Goal: Transaction & Acquisition: Purchase product/service

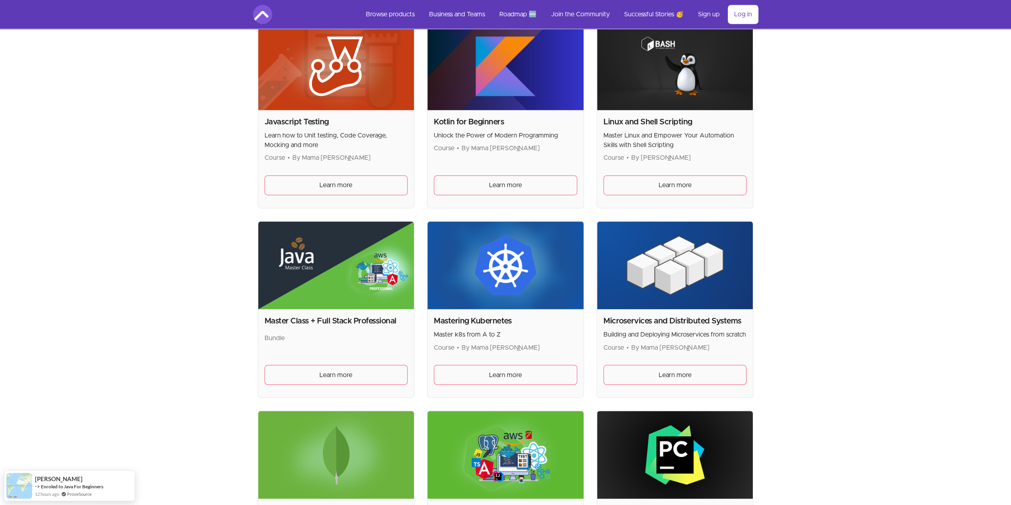
scroll to position [1124, 0]
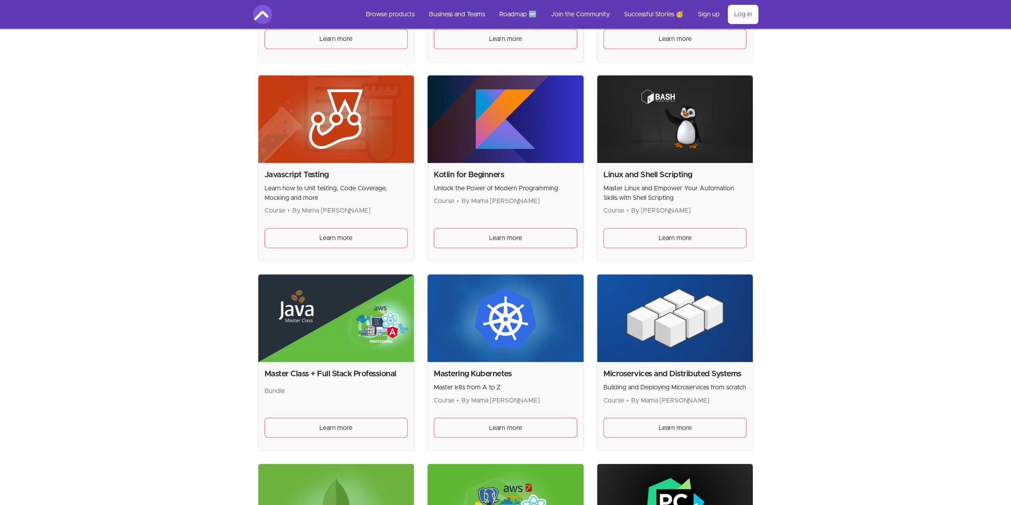
click at [181, 218] on div "Skip to main content Main menu Includes navigation links and user settings Brow…" at bounding box center [505, 117] width 1011 height 2483
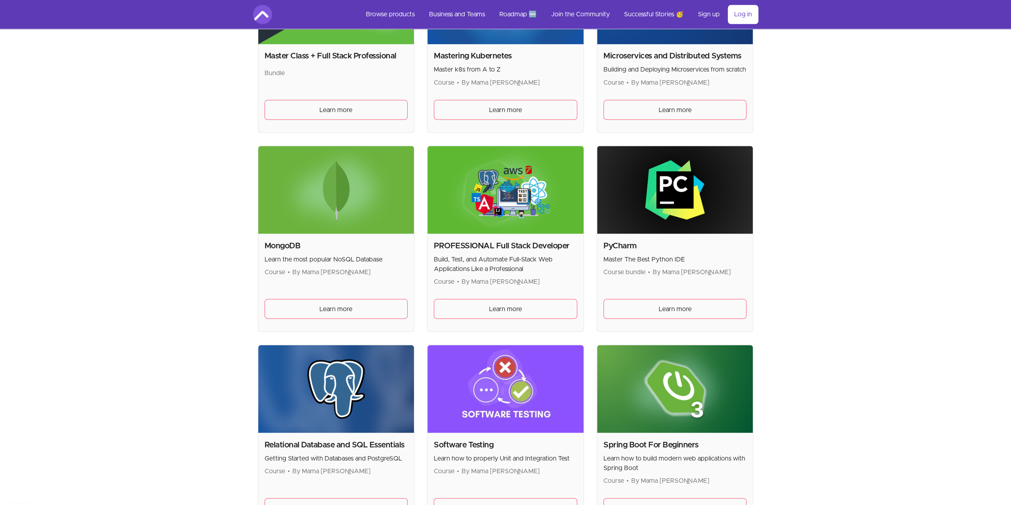
scroll to position [1601, 0]
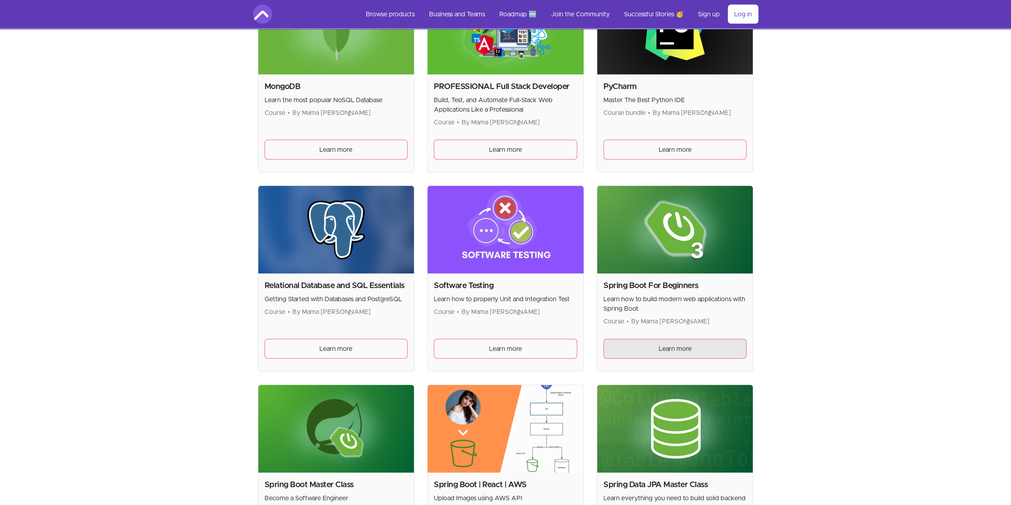
click at [691, 344] on span "Learn more" at bounding box center [675, 349] width 33 height 10
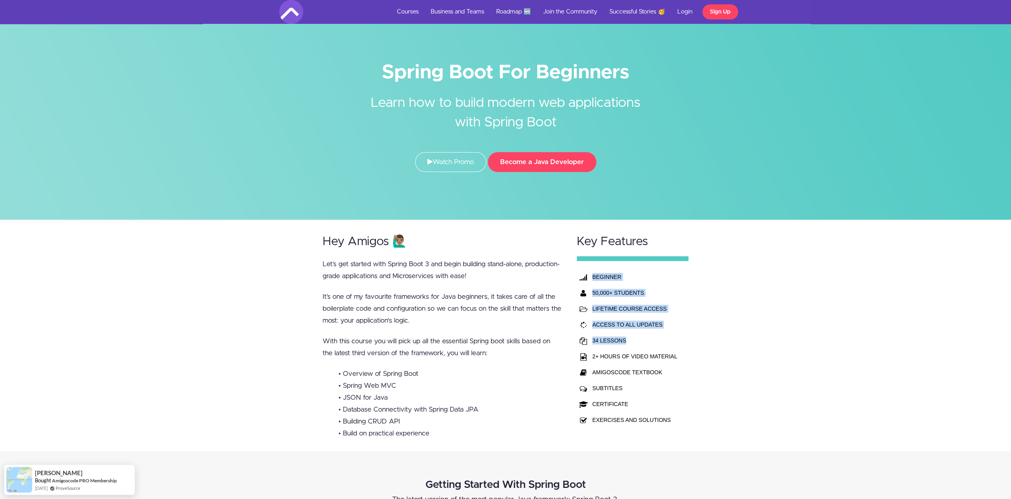
drag, startPoint x: 588, startPoint y: 354, endPoint x: 721, endPoint y: 353, distance: 132.3
click at [713, 354] on div "Hey Amigos 🙋🏽‍♂️ Let’s get started with Spring Boot 3 and begin building stand-…" at bounding box center [505, 335] width 1011 height 231
click at [721, 353] on div "Hey Amigos 🙋🏽‍♂️ Let’s get started with Spring Boot 3 and begin building stand-…" at bounding box center [505, 335] width 1011 height 231
click at [483, 369] on li "• Overview of Spring Boot" at bounding box center [450, 374] width 223 height 12
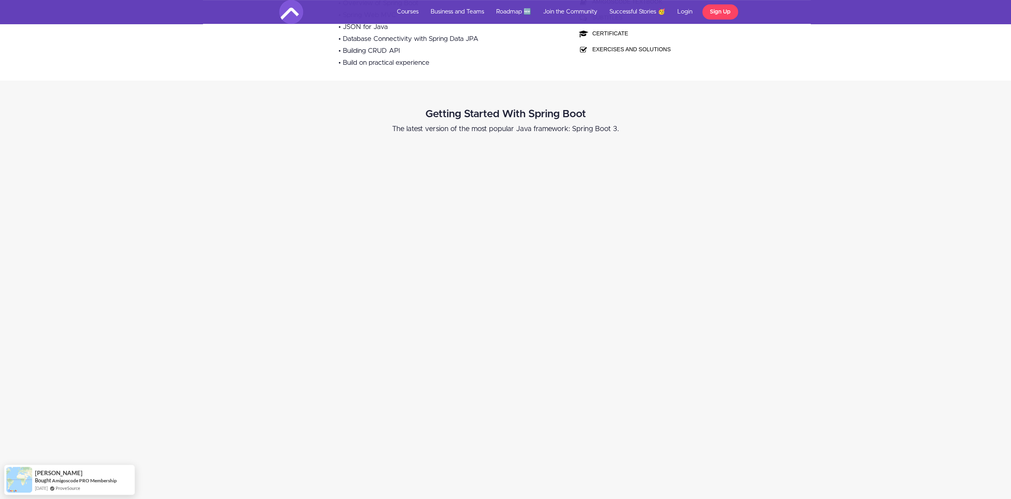
scroll to position [530, 0]
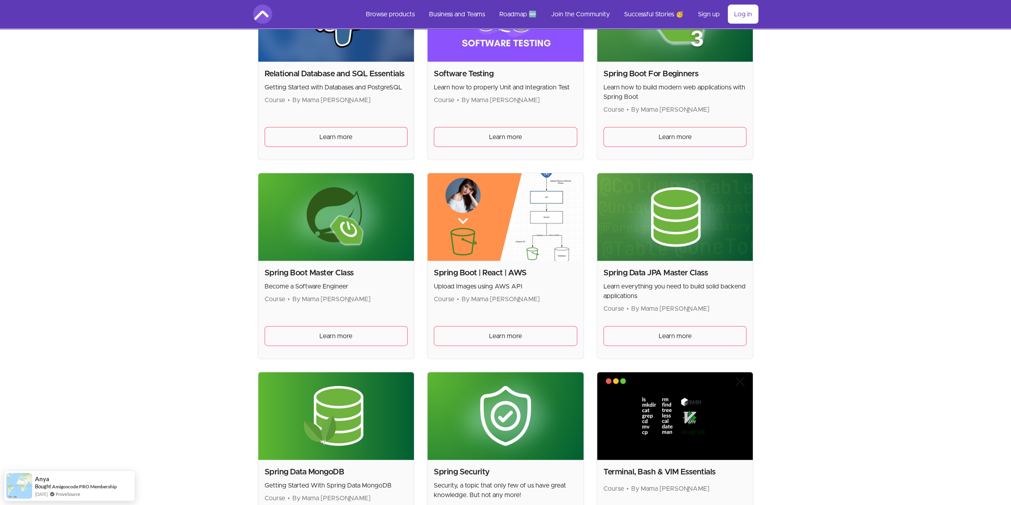
scroll to position [1972, 0]
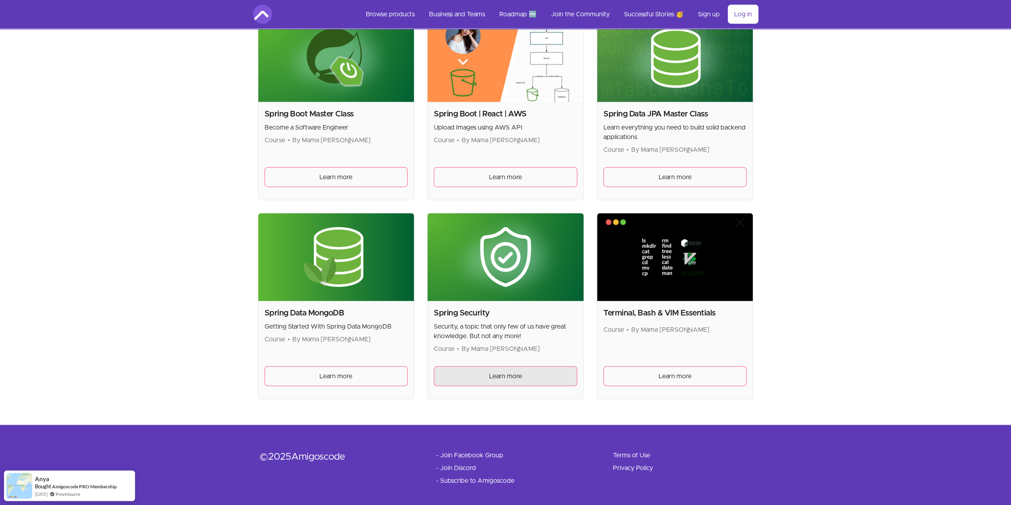
click at [494, 377] on link "Learn more" at bounding box center [505, 376] width 143 height 20
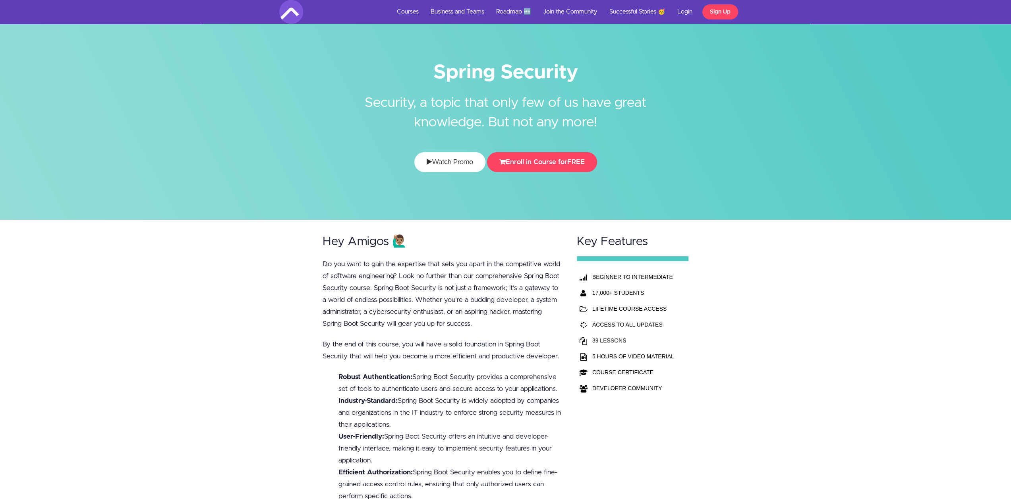
click at [453, 157] on link "Watch Promo" at bounding box center [449, 162] width 71 height 20
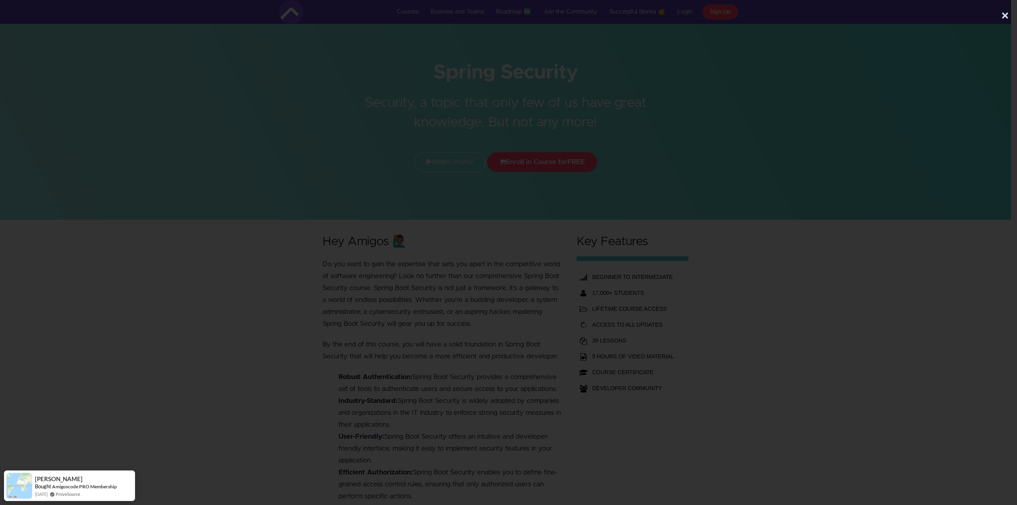
drag, startPoint x: 1002, startPoint y: 15, endPoint x: 987, endPoint y: 21, distance: 16.4
click at [1002, 15] on button "×" at bounding box center [1005, 16] width 8 height 16
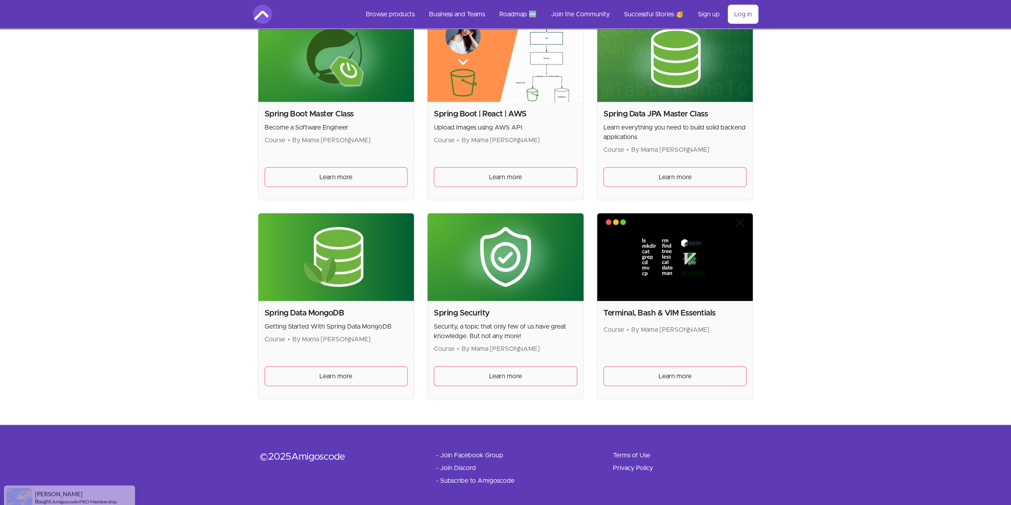
scroll to position [1919, 0]
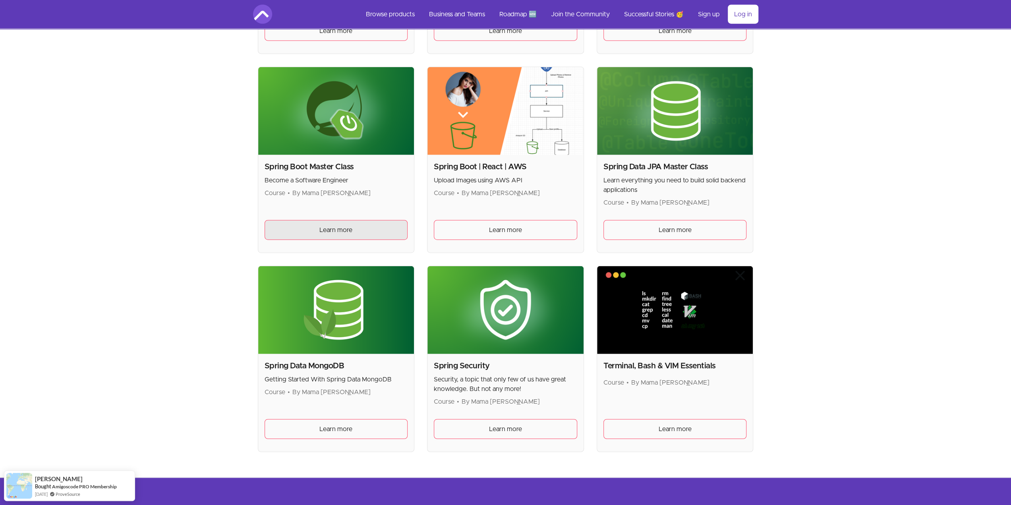
click at [337, 226] on span "Learn more" at bounding box center [335, 230] width 33 height 10
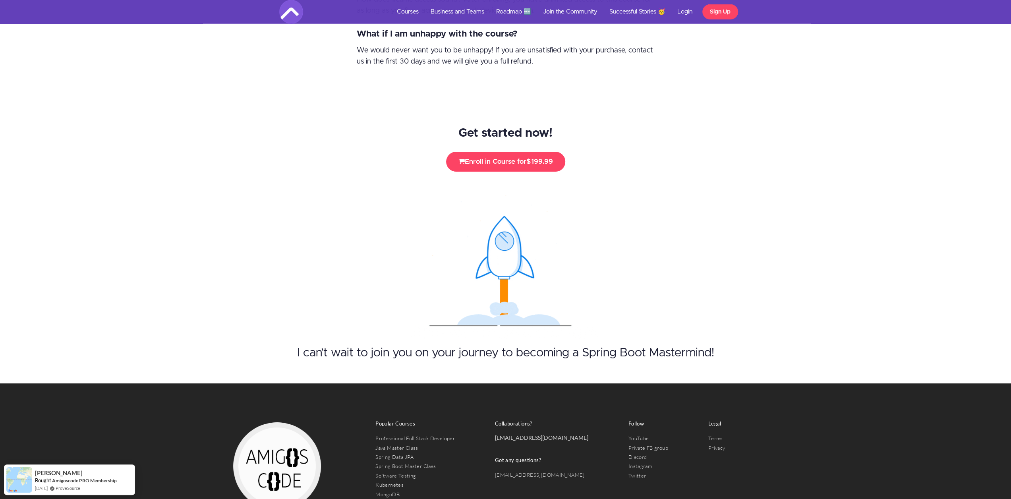
scroll to position [5092, 0]
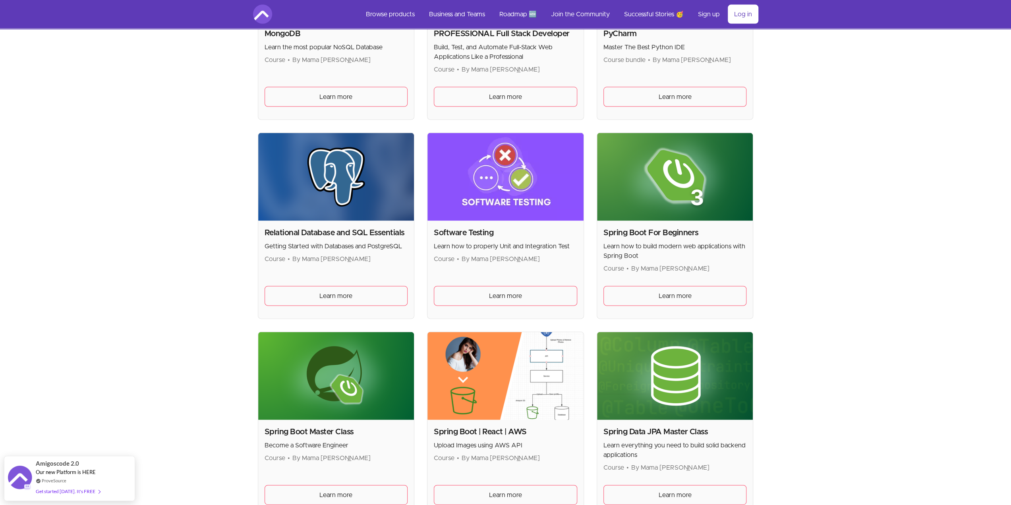
scroll to position [1601, 0]
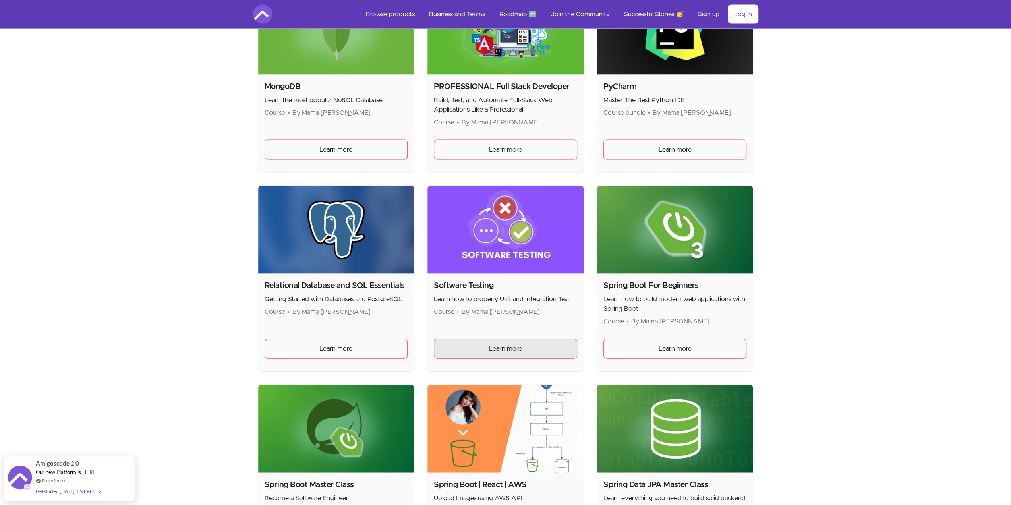
click at [501, 351] on link "Learn more" at bounding box center [505, 349] width 143 height 20
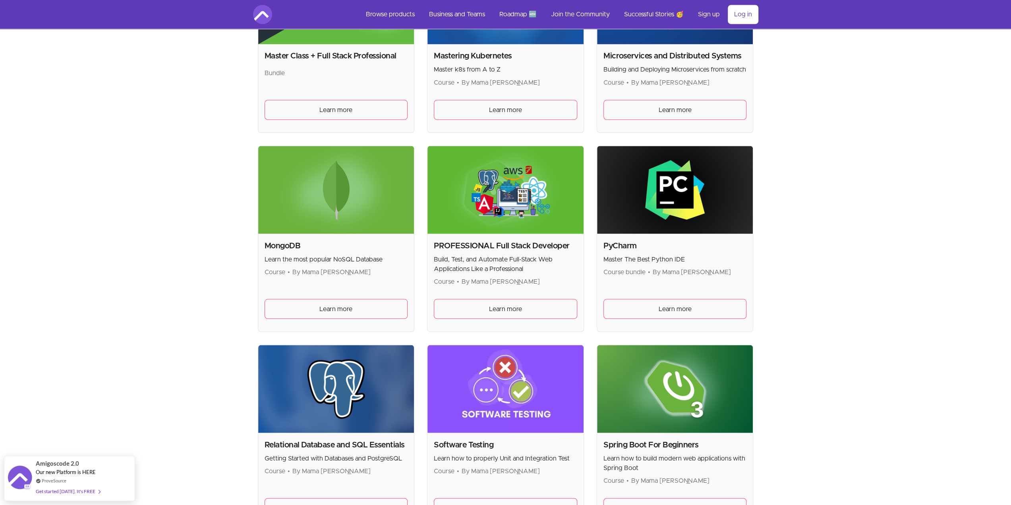
scroll to position [1389, 0]
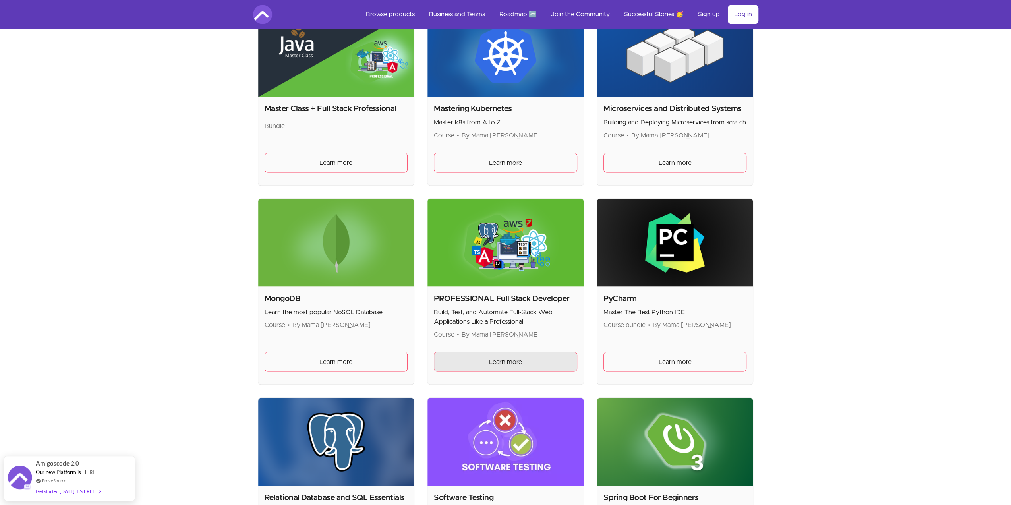
click at [517, 359] on span "Learn more" at bounding box center [505, 362] width 33 height 10
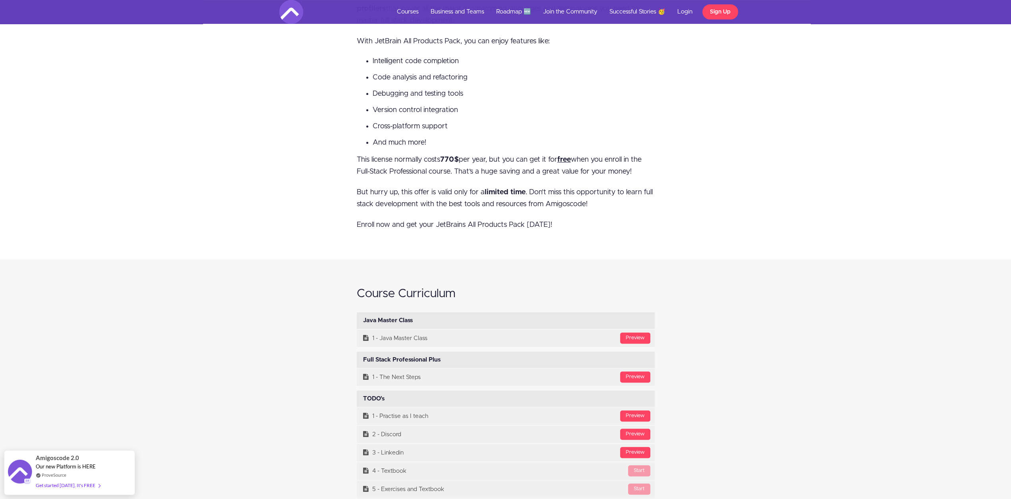
scroll to position [2914, 0]
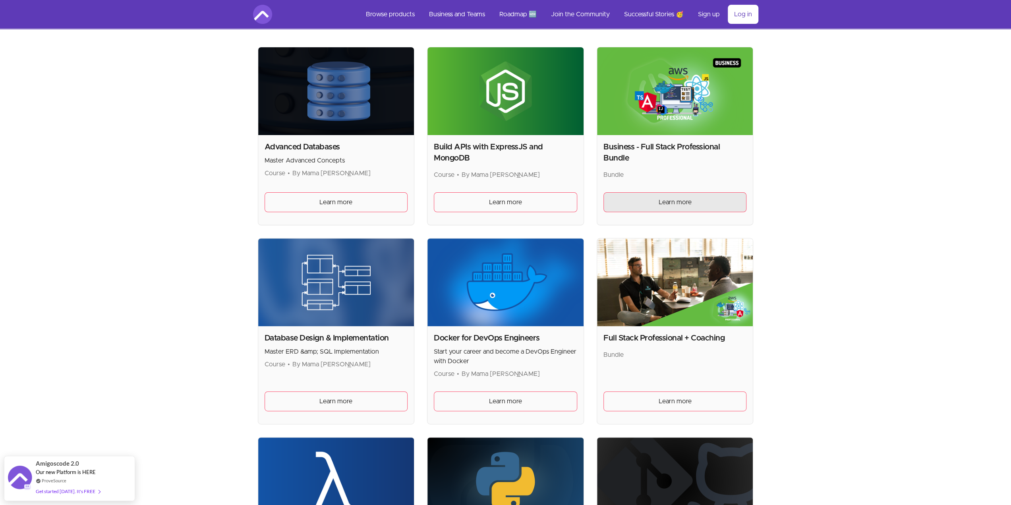
click at [642, 194] on link "Learn more" at bounding box center [675, 202] width 143 height 20
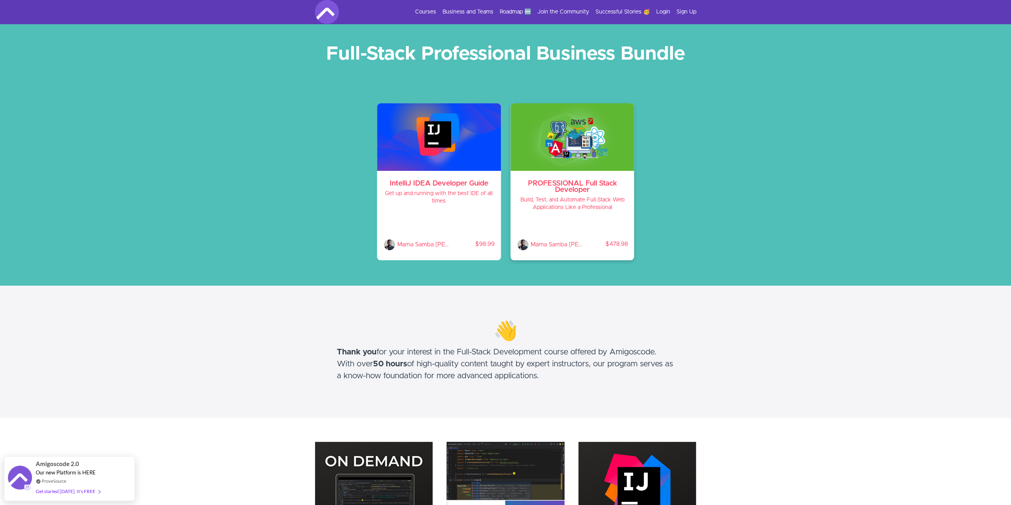
click at [593, 184] on h3 "PROFESSIONAL Full Stack Developer" at bounding box center [572, 186] width 111 height 13
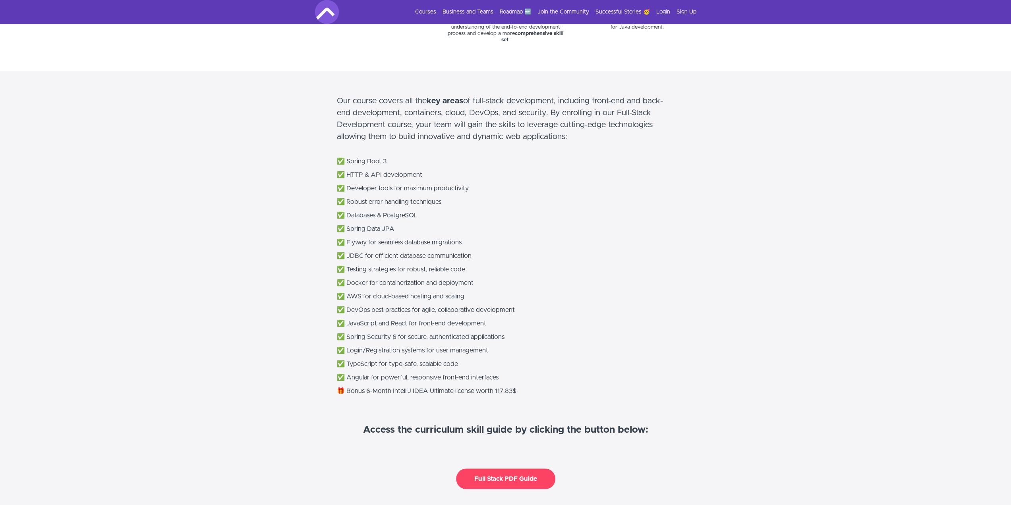
scroll to position [530, 0]
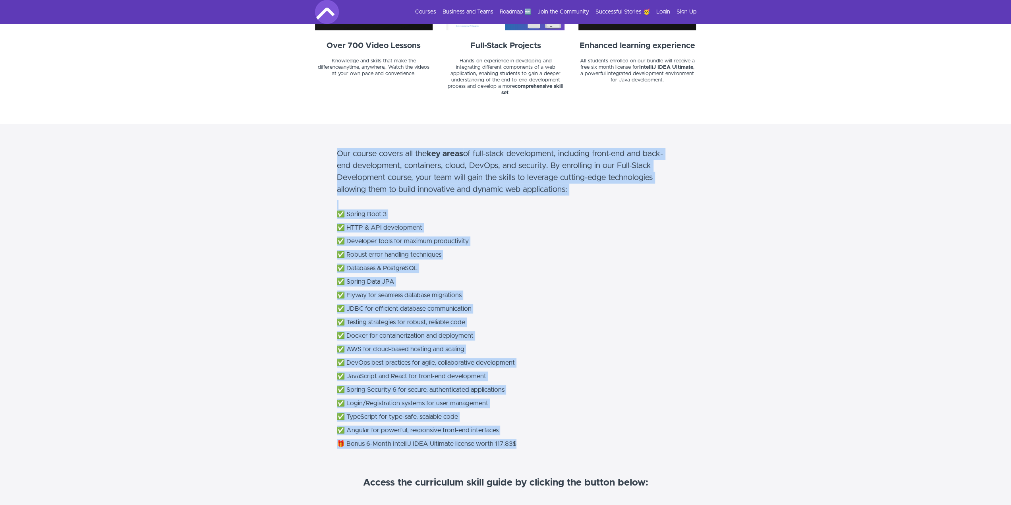
copy div "Our course covers all the key areas of full-stack development, including front-…"
drag, startPoint x: 335, startPoint y: 147, endPoint x: 523, endPoint y: 443, distance: 350.5
click at [523, 443] on section "Our course covers all the key areas of full-stack development, including front-…" at bounding box center [505, 322] width 1011 height 397
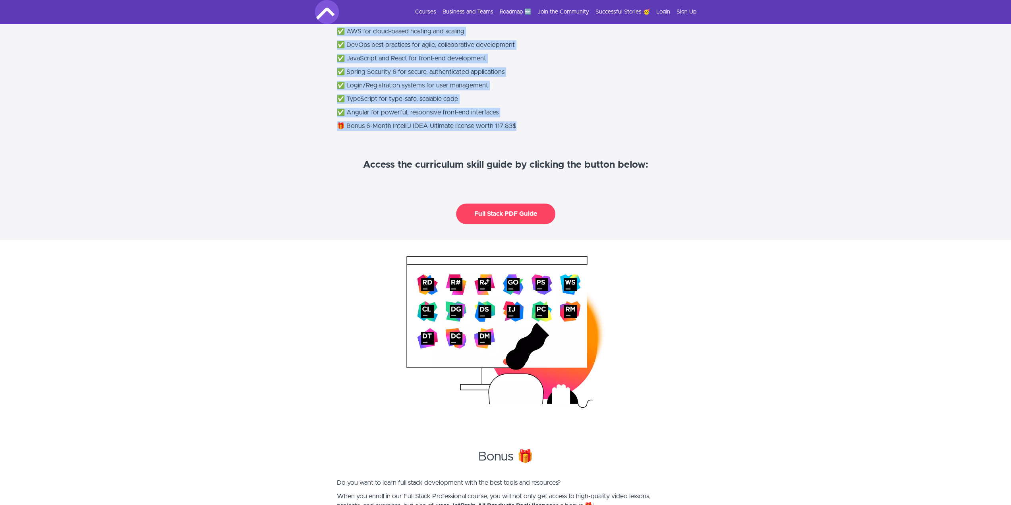
scroll to position [900, 0]
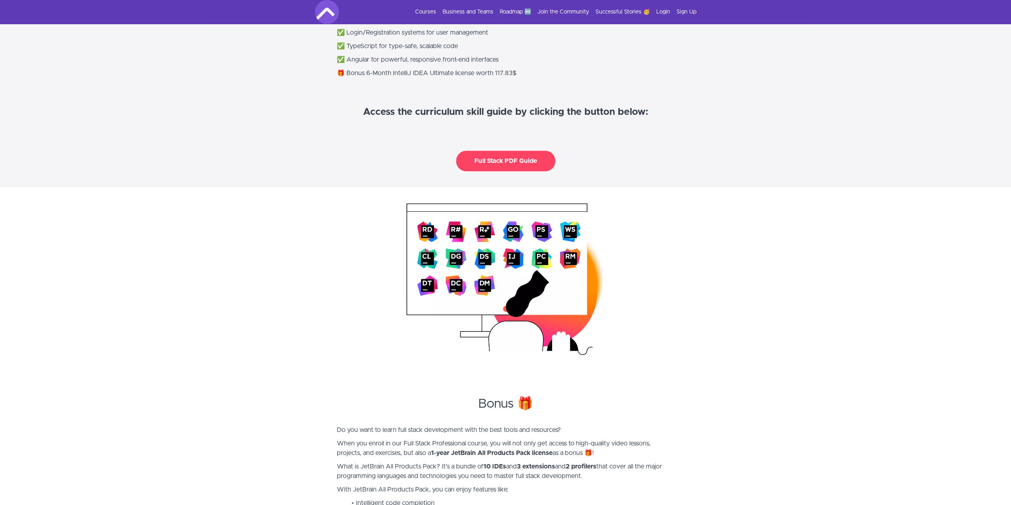
click at [377, 351] on section at bounding box center [505, 279] width 1011 height 184
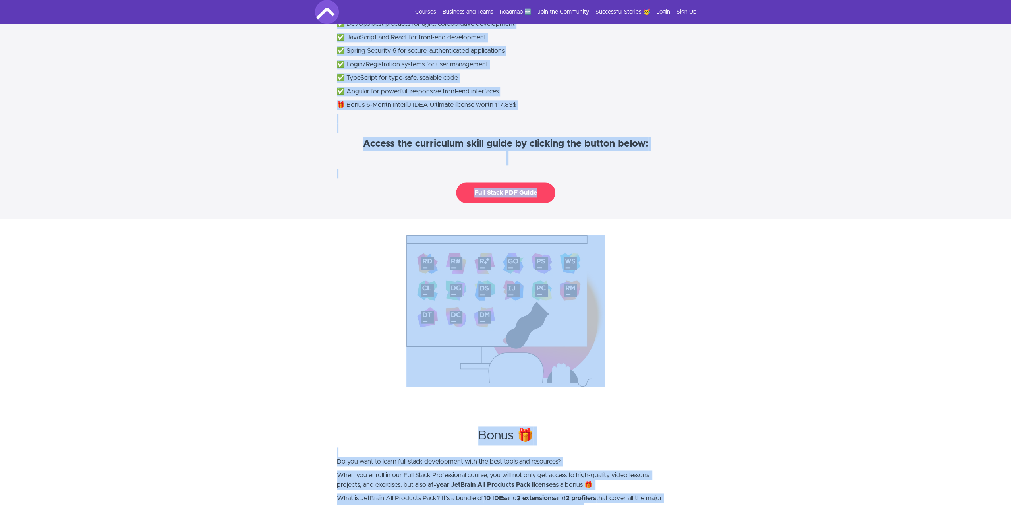
scroll to position [991, 0]
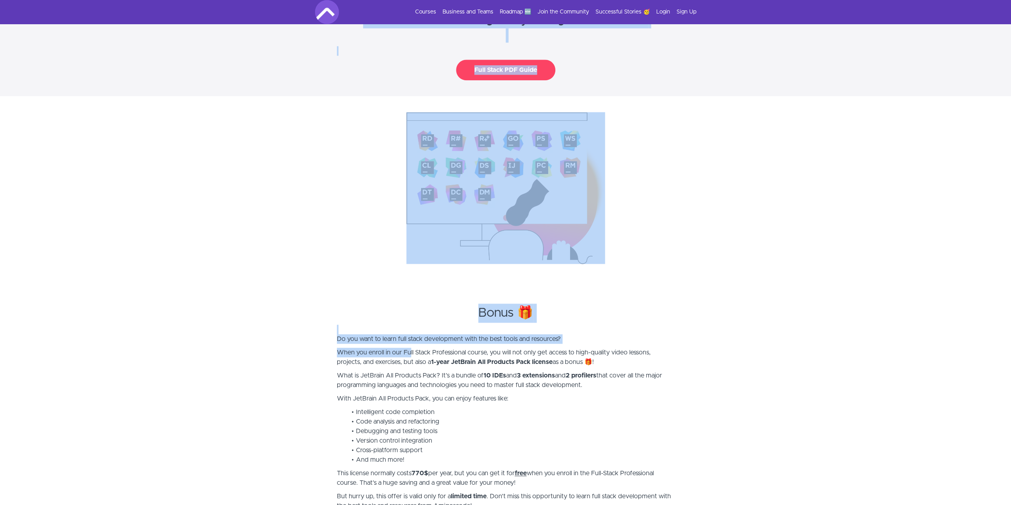
drag, startPoint x: 333, startPoint y: 200, endPoint x: 396, endPoint y: 333, distance: 147.5
click at [399, 335] on div "Full-Stack Professional Business Bundle IntelliJ IDEA Developer Guide Get up an…" at bounding box center [505, 362] width 1011 height 2660
click at [317, 303] on section "Bonus 🎁 Do you want to learn full stack development with the best tools and res…" at bounding box center [505, 421] width 1011 height 282
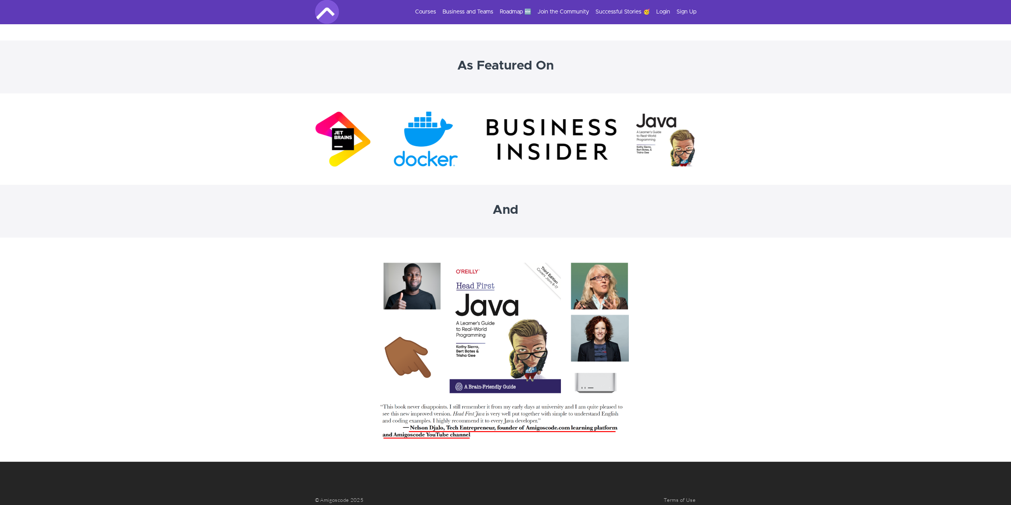
scroll to position [2329, 0]
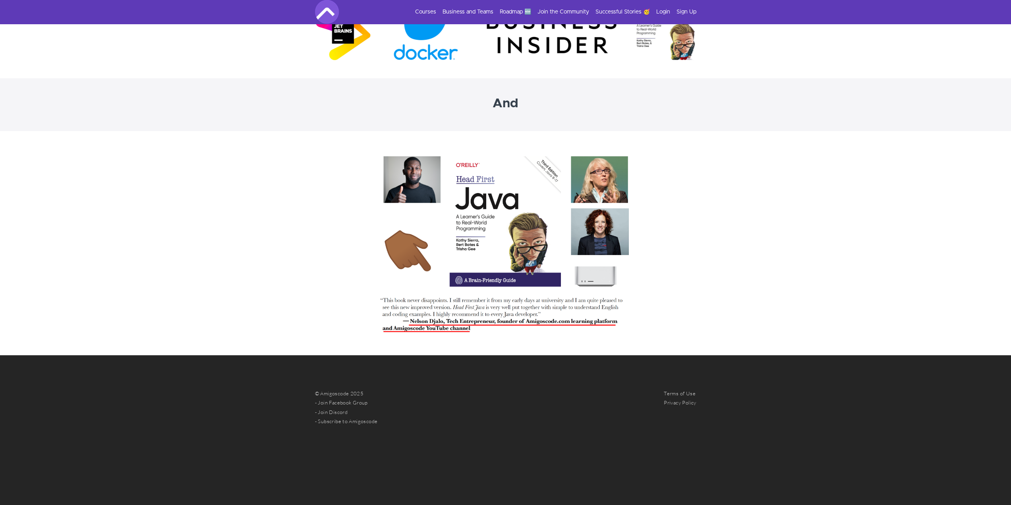
copy div "Full-Stack Professional Business Bundle IntelliJ IDEA Developer Guide Get up an…"
drag, startPoint x: 319, startPoint y: 46, endPoint x: 676, endPoint y: 454, distance: 542.9
click at [395, 235] on img at bounding box center [506, 243] width 278 height 192
click at [296, 220] on section at bounding box center [505, 243] width 1011 height 224
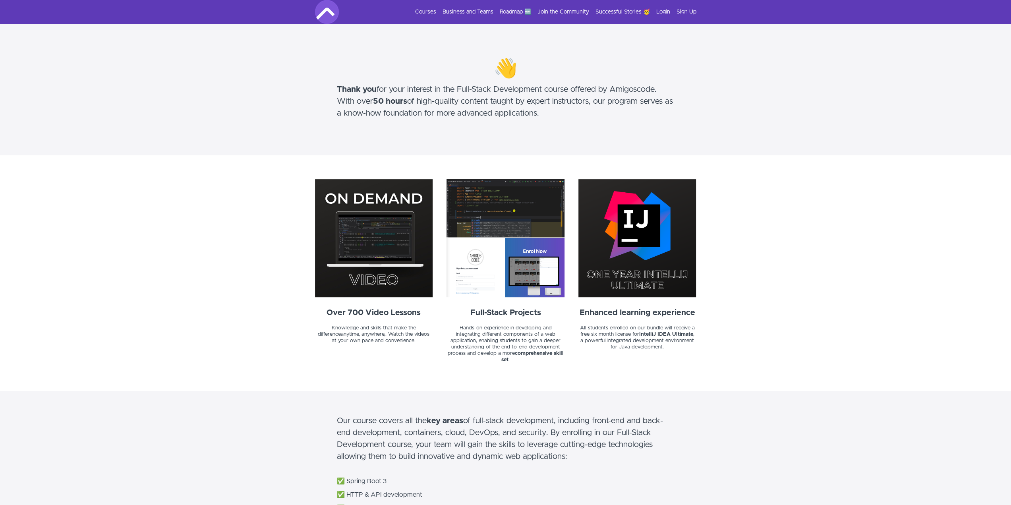
scroll to position [0, 0]
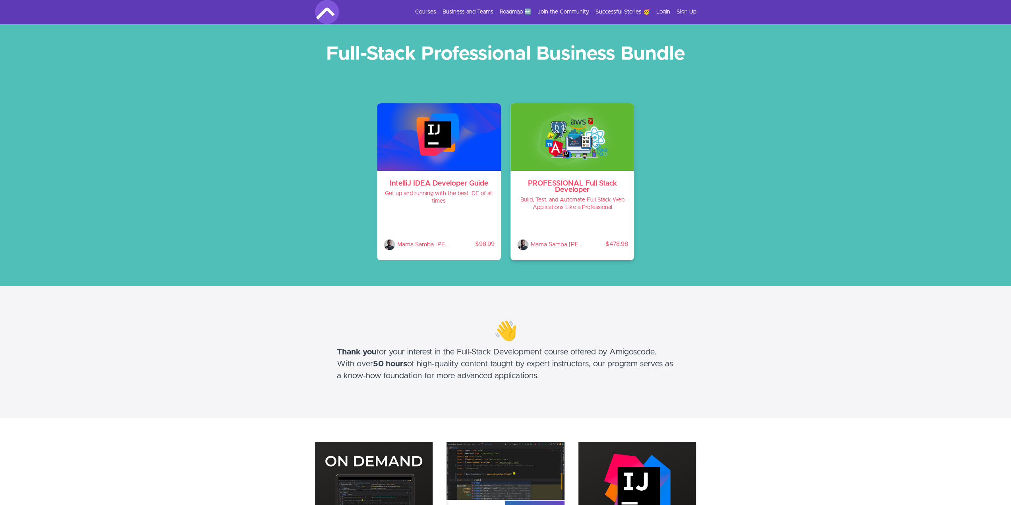
click at [568, 194] on div "PROFESSIONAL Full Stack Developer Build, Test, and Automate Full-Stack Web Appl…" at bounding box center [573, 215] width 124 height 89
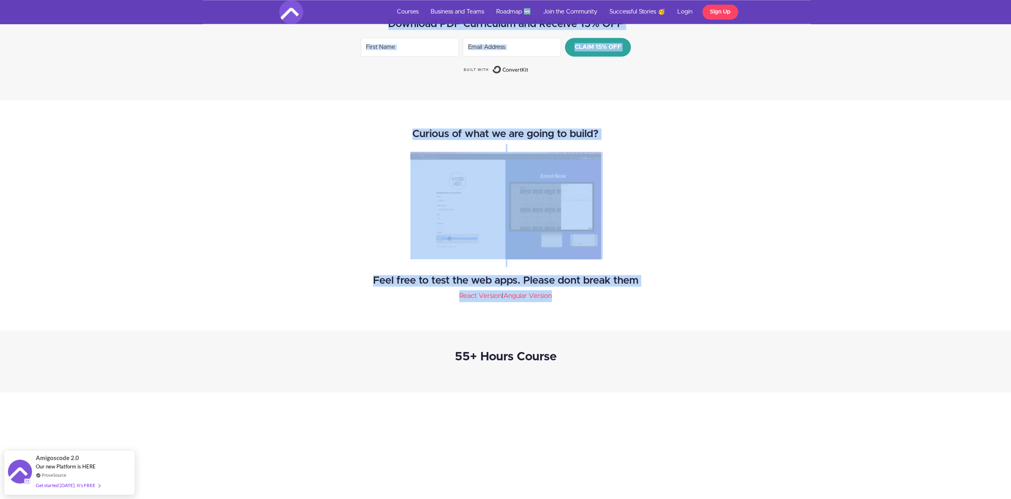
drag, startPoint x: 765, startPoint y: 213, endPoint x: 761, endPoint y: 220, distance: 7.7
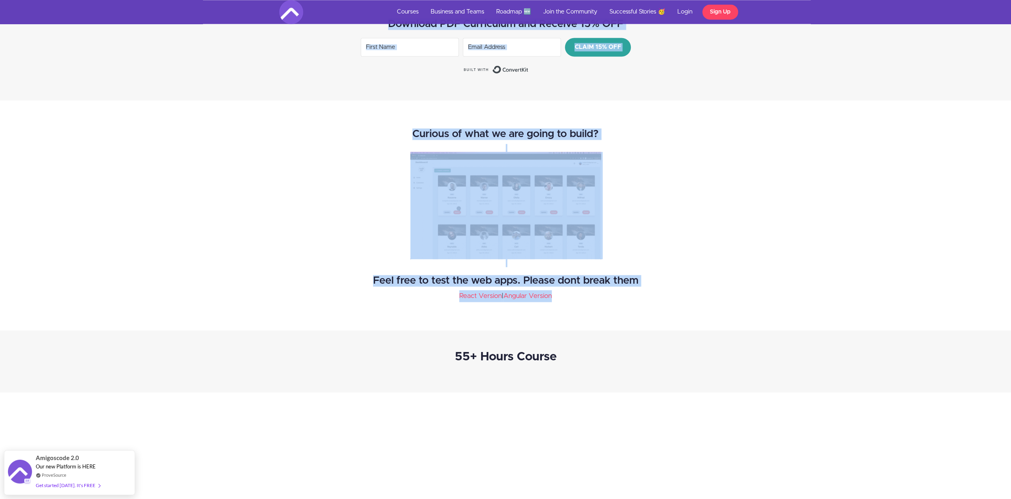
click at [765, 213] on div "Curious of what we are going to build? Feel free to test the web apps. Please d…" at bounding box center [505, 216] width 1011 height 230
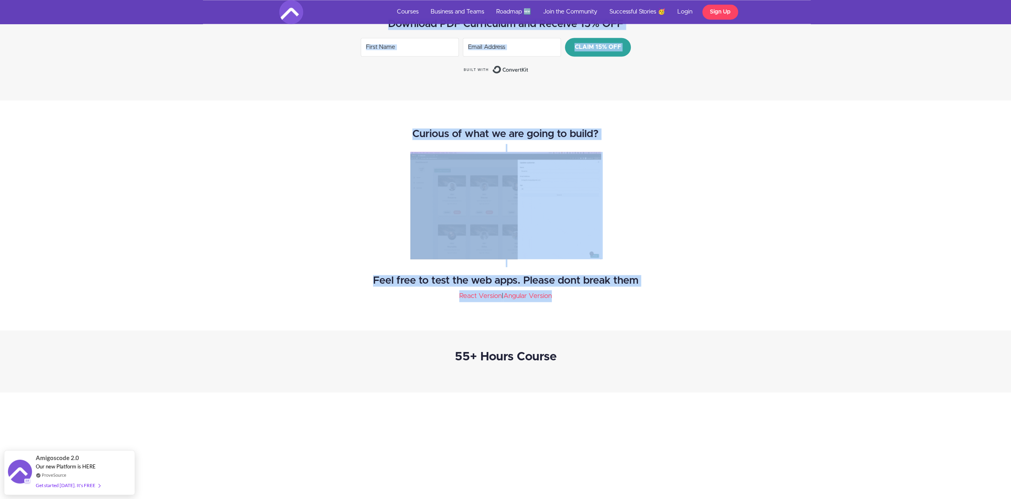
scroll to position [1151, 0]
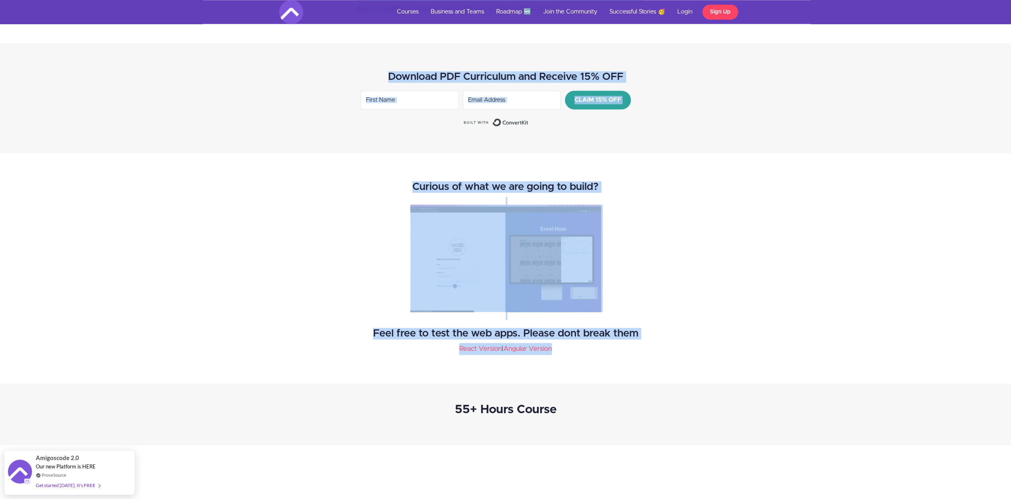
click at [715, 209] on div "Curious of what we are going to build? Feel free to test the web apps. Please d…" at bounding box center [505, 268] width 465 height 190
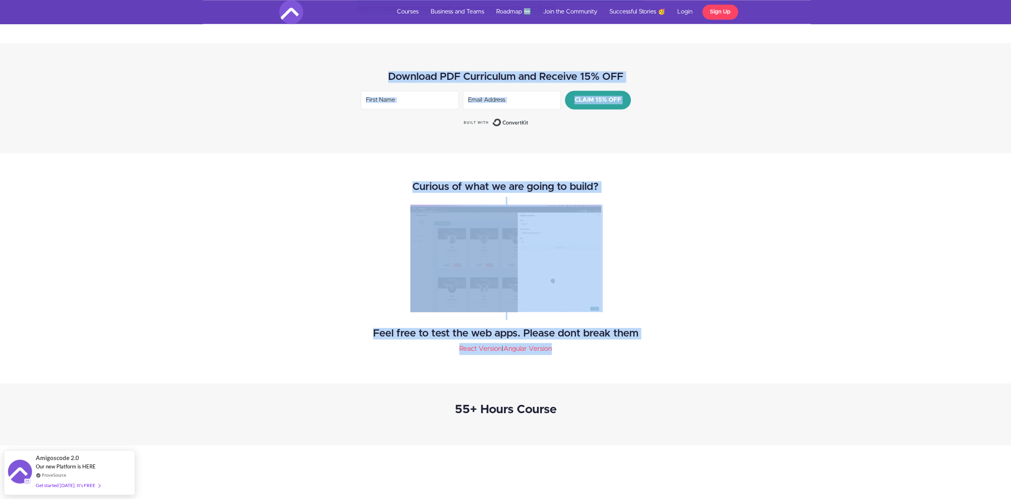
click at [416, 144] on div "Download PDF Curriculum and Receive 15% OFF CLAIM 15% OFF Built with ConvertKit" at bounding box center [505, 98] width 1011 height 110
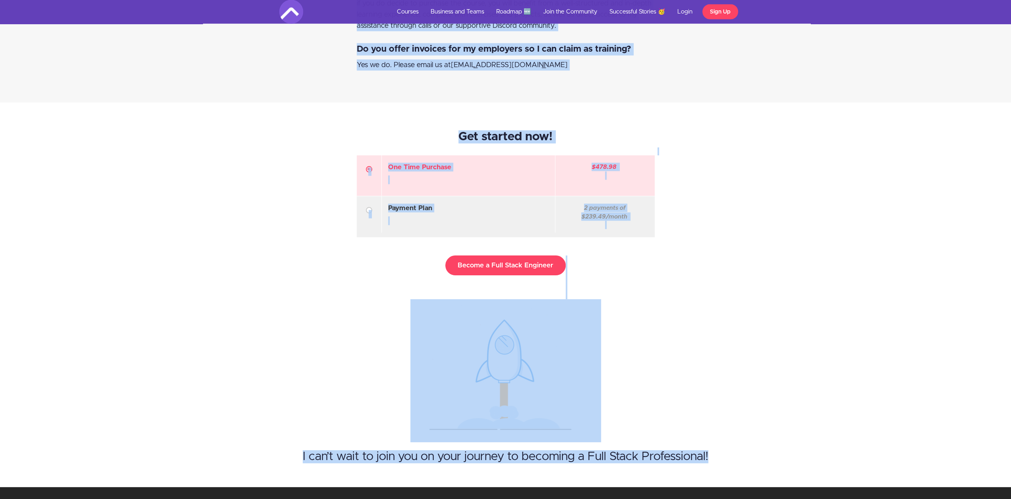
scroll to position [7855, 0]
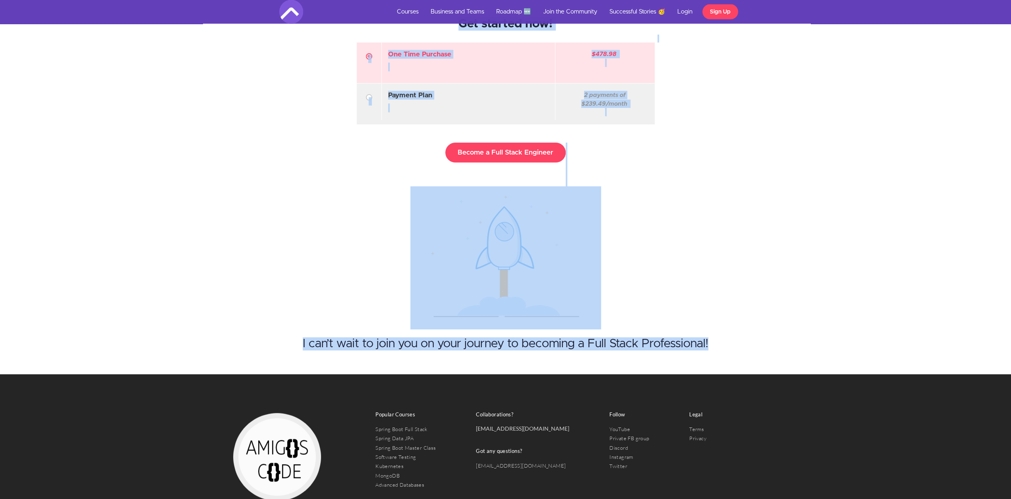
drag, startPoint x: 326, startPoint y: 65, endPoint x: 625, endPoint y: 516, distance: 540.7
copy div "PROFESSIONAL Full Stack Developer Build, Test, and Automate Full-Stack Web Appl…"
click at [725, 277] on div "I can’t wait to join you on your journey to becoming a Full Stack Professional!" at bounding box center [505, 280] width 1011 height 188
click at [685, 230] on div "I can’t wait to join you on your journey to becoming a Full Stack Professional!" at bounding box center [505, 280] width 1011 height 188
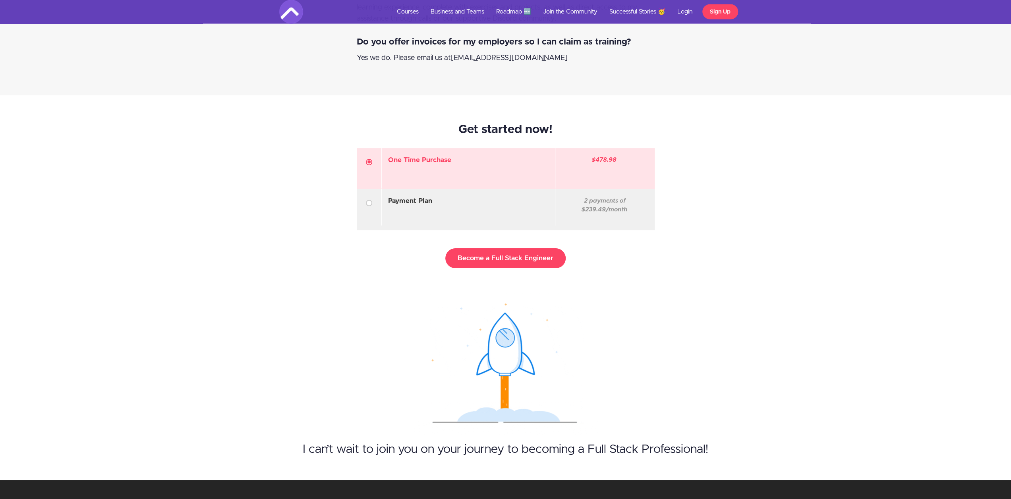
scroll to position [7643, 0]
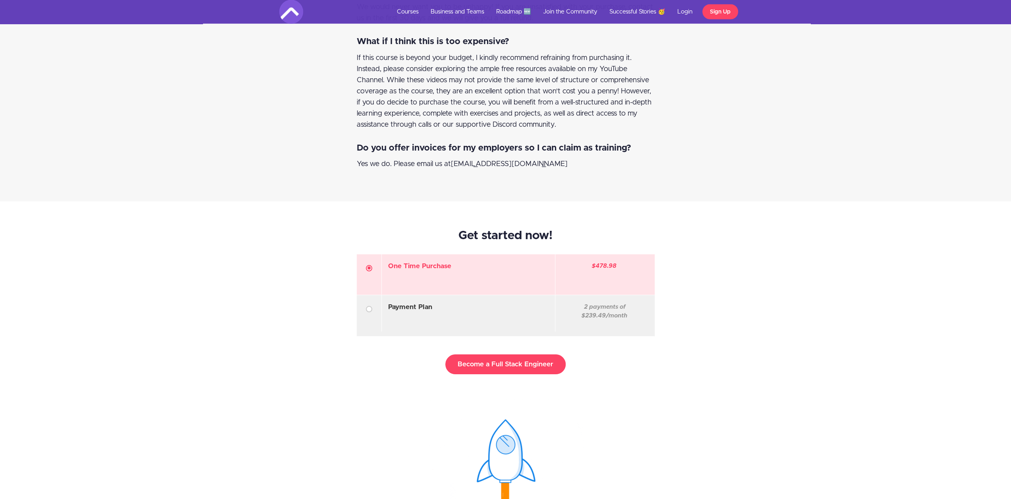
click at [838, 317] on div "Get started now! One Time Purchase Coupon Discount or pay in installments: $478…" at bounding box center [505, 309] width 1011 height 217
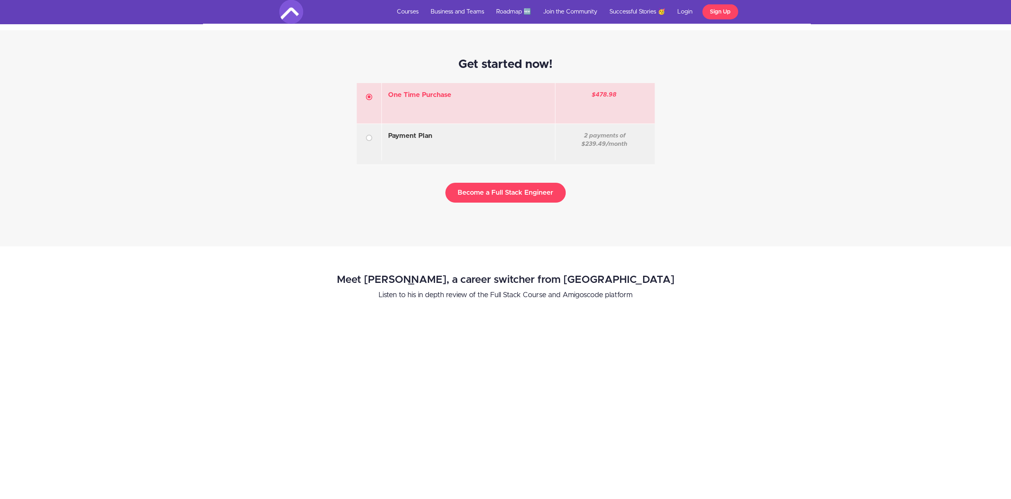
scroll to position [4888, 0]
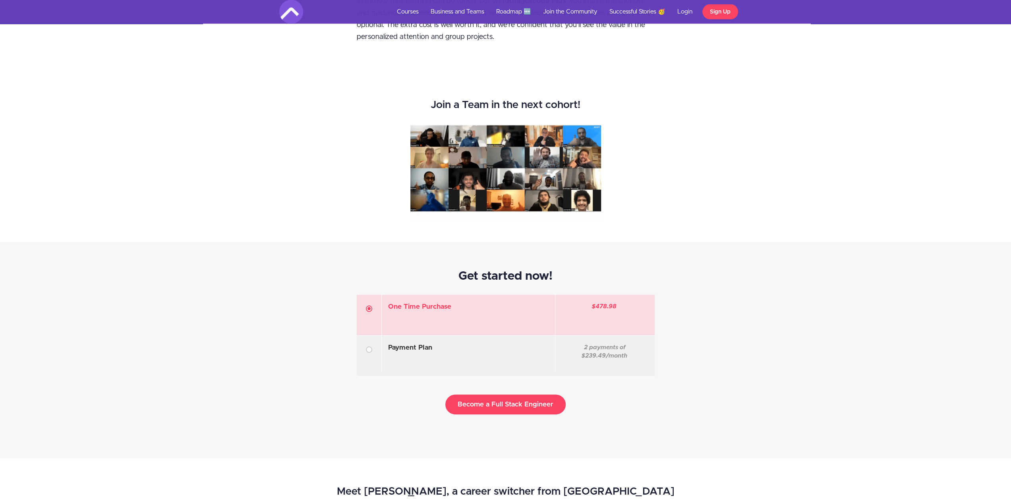
click at [334, 201] on div "Join a Team in the next cohort!" at bounding box center [505, 156] width 465 height 131
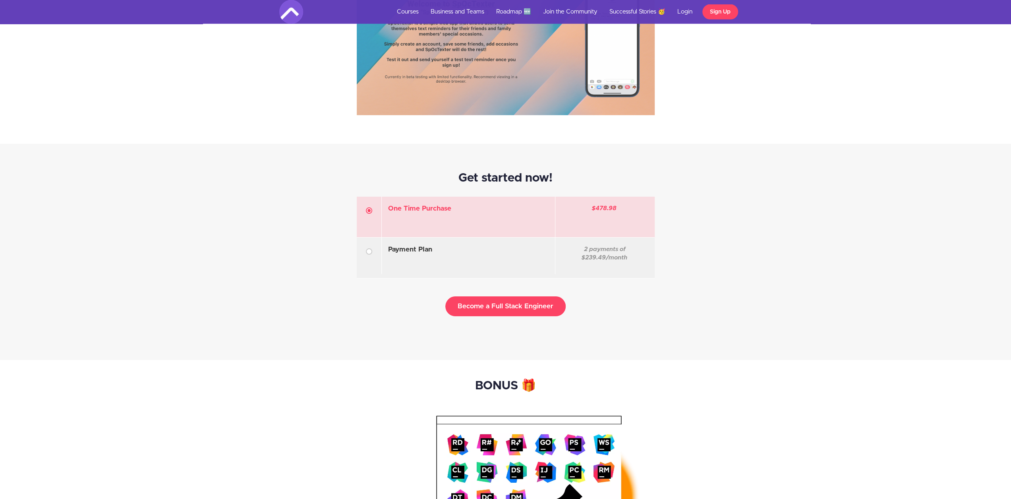
scroll to position [2186, 0]
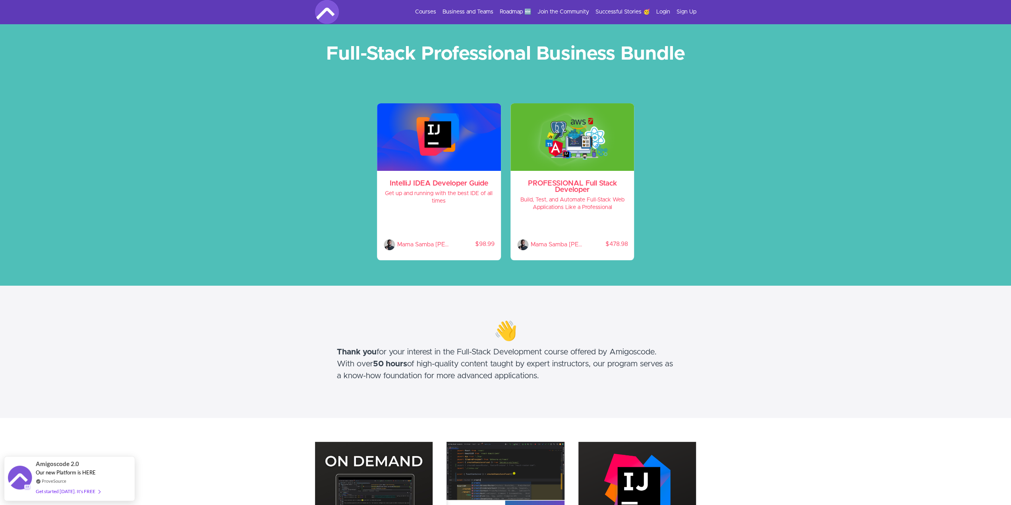
click at [334, 5] on img at bounding box center [327, 12] width 24 height 24
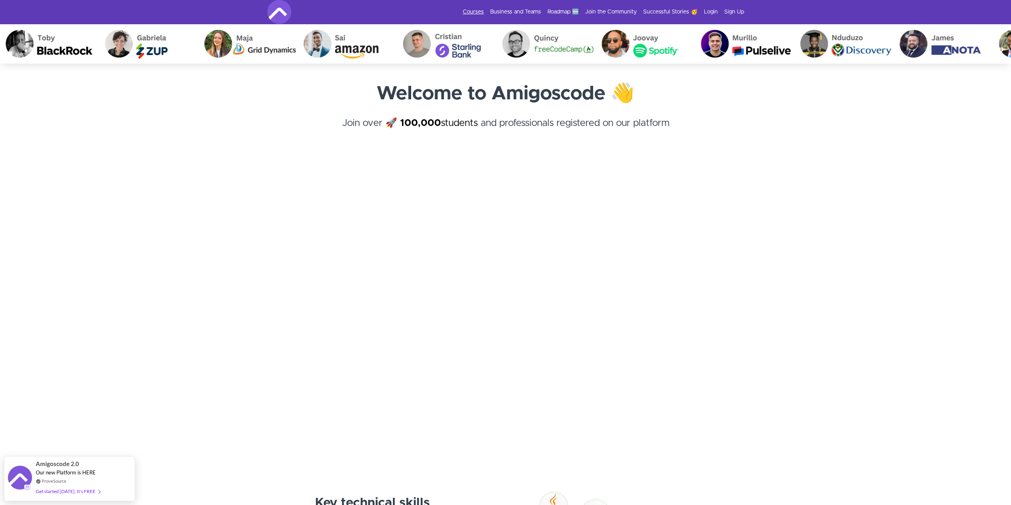
click at [475, 9] on link "Courses" at bounding box center [473, 12] width 21 height 8
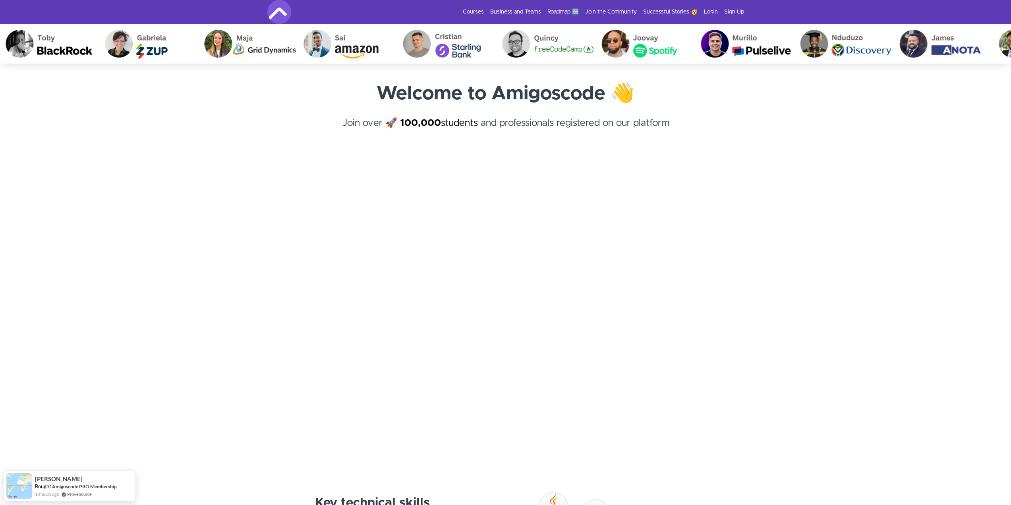
click at [134, 218] on section "Welcome to Amigoscode 👋 Join over 🚀 100,000 students and professionals register…" at bounding box center [505, 260] width 1011 height 392
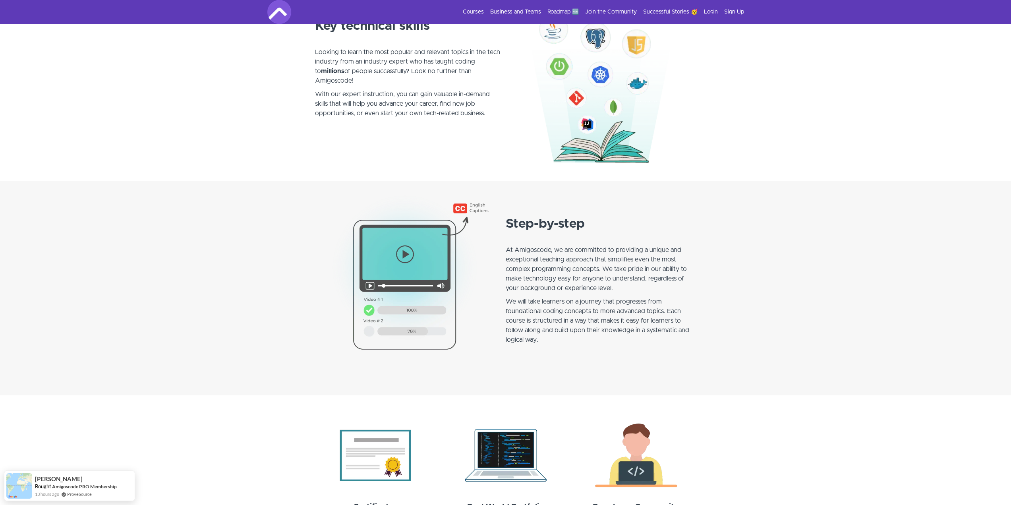
scroll to position [583, 0]
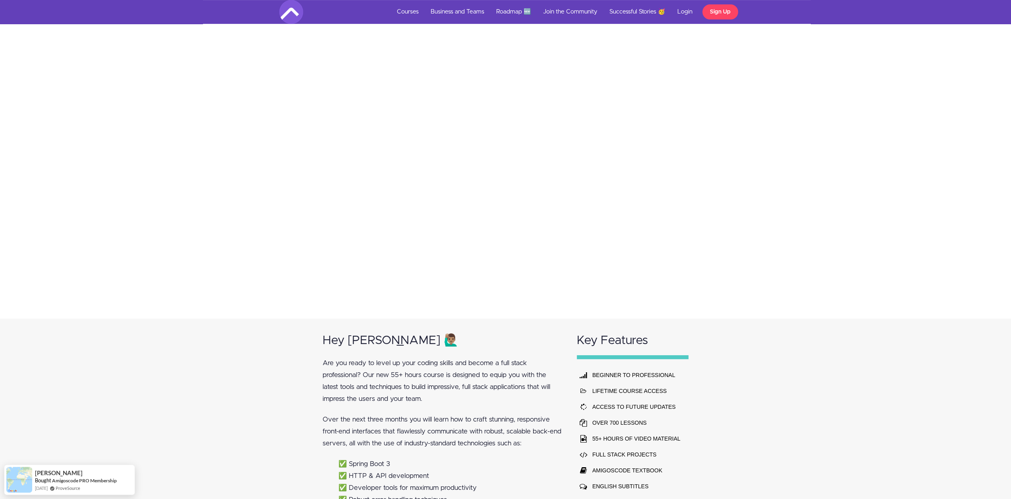
scroll to position [636, 0]
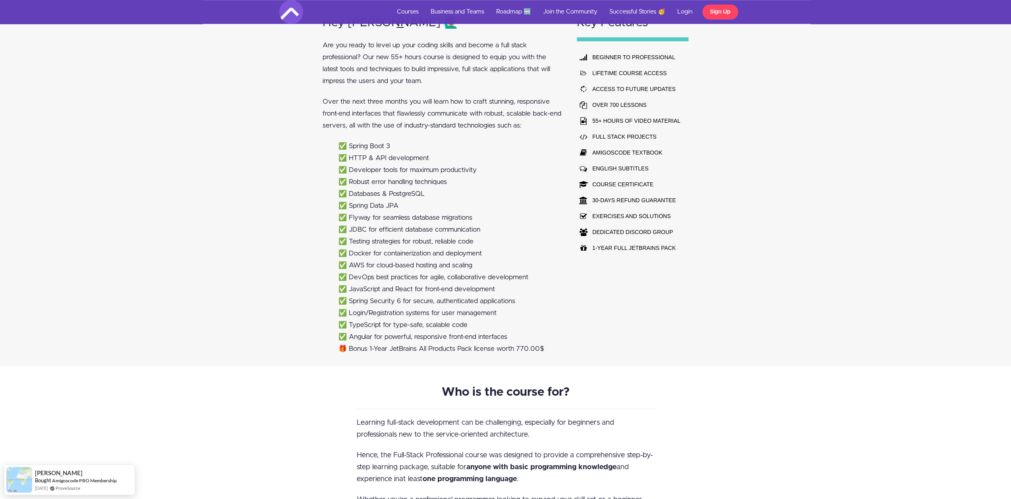
click at [97, 228] on div "Hey Amigo 🙋🏽‍♂️ Are you ready to level up your coding skills and become a full …" at bounding box center [505, 184] width 1011 height 366
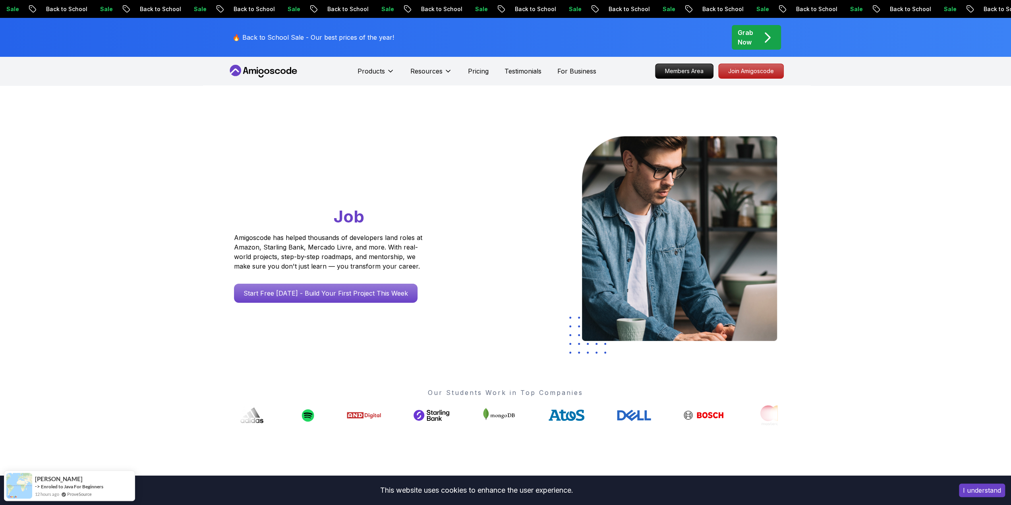
click at [844, 143] on div "Go From Learning to Hired: Master Java, Spring Boot & Cloud Skills That Get You…" at bounding box center [505, 280] width 1011 height 391
click at [704, 73] on p "Members Area" at bounding box center [684, 71] width 55 height 14
click at [739, 70] on p "Join Amigoscode" at bounding box center [751, 71] width 62 height 14
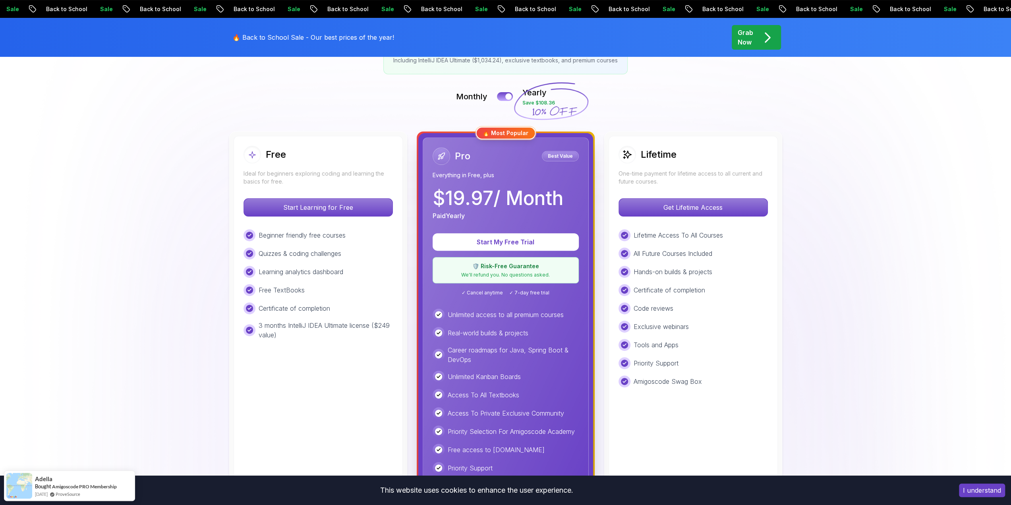
scroll to position [265, 0]
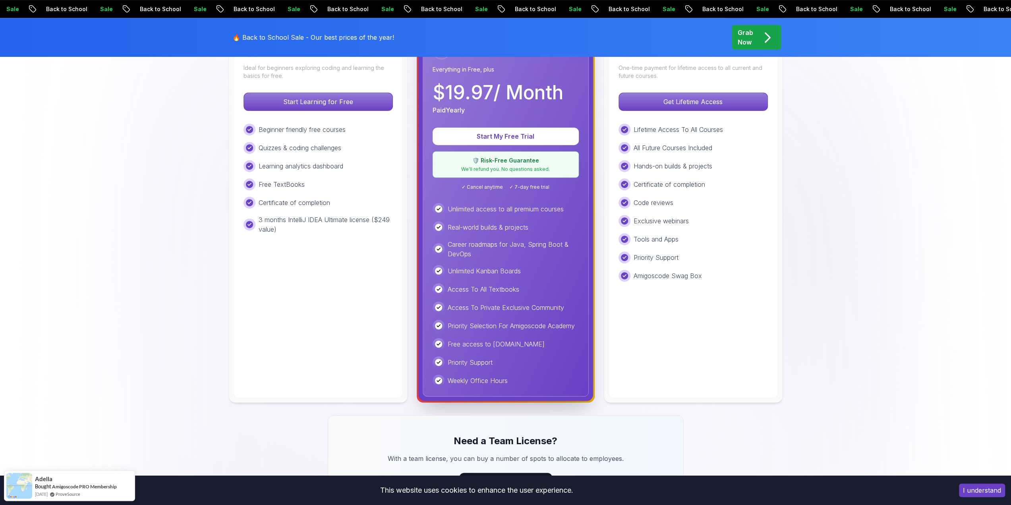
click at [976, 490] on button "I understand" at bounding box center [982, 491] width 46 height 14
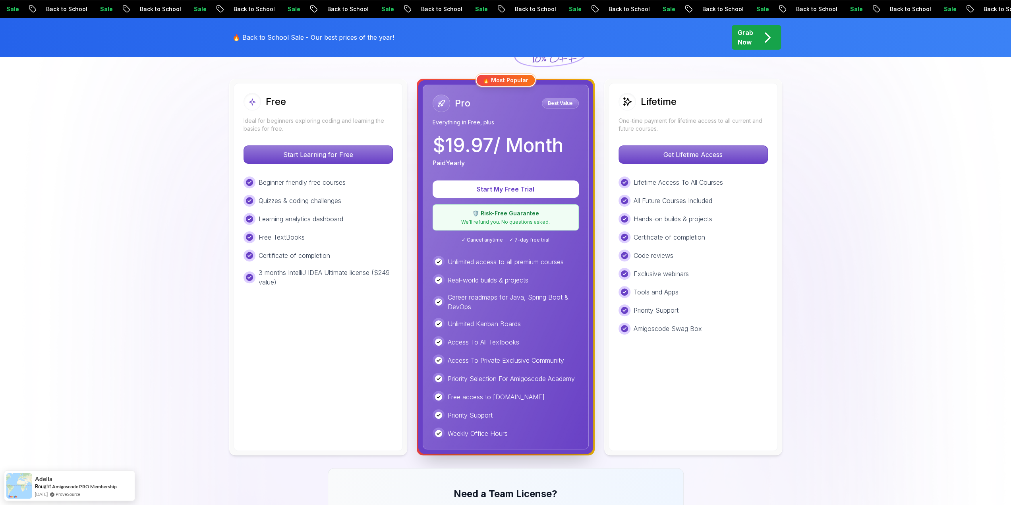
scroll to position [159, 0]
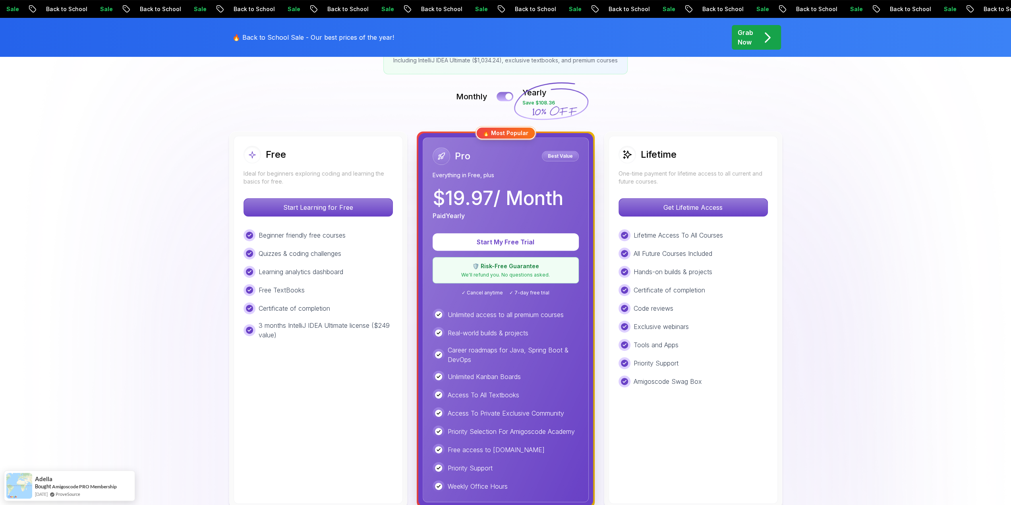
click at [507, 98] on div at bounding box center [508, 96] width 7 height 7
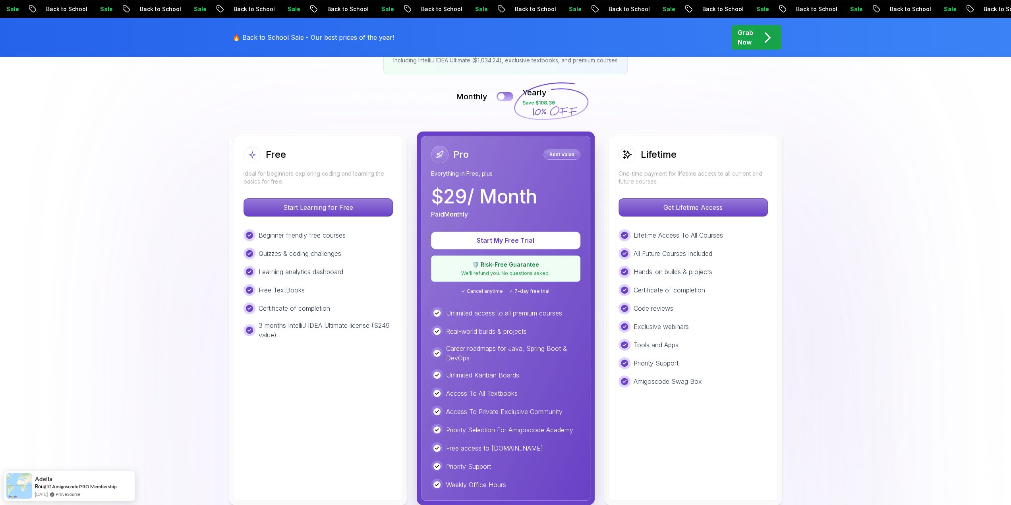
click at [503, 95] on div at bounding box center [501, 96] width 7 height 7
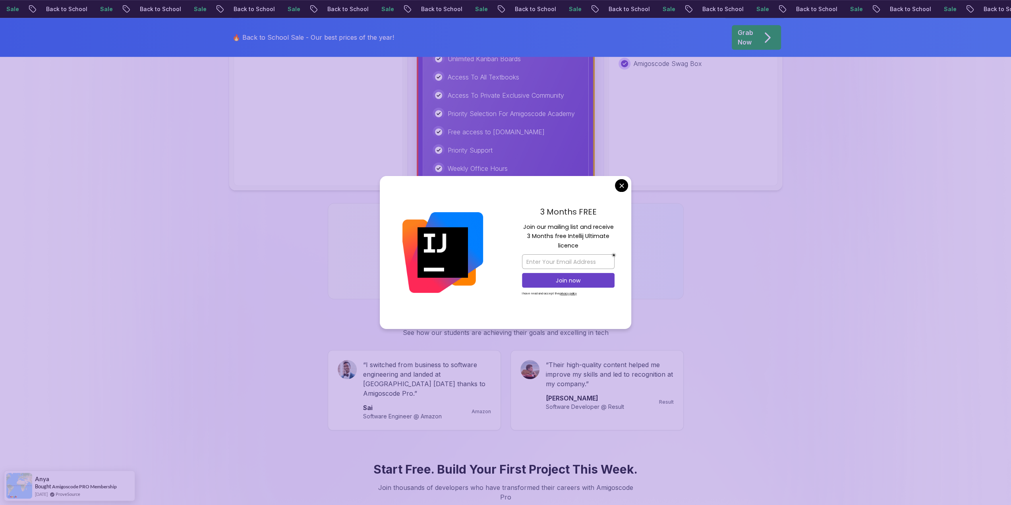
scroll to position [371, 0]
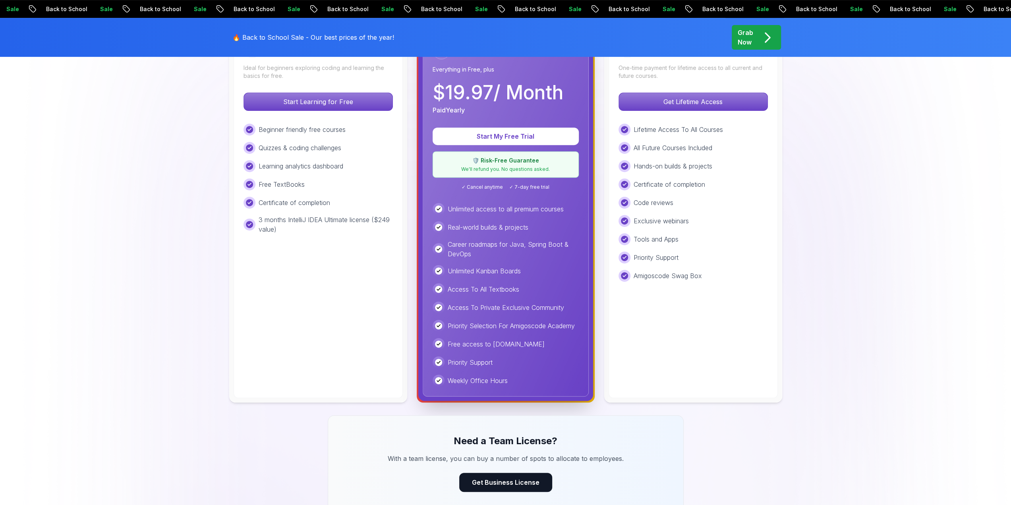
scroll to position [212, 0]
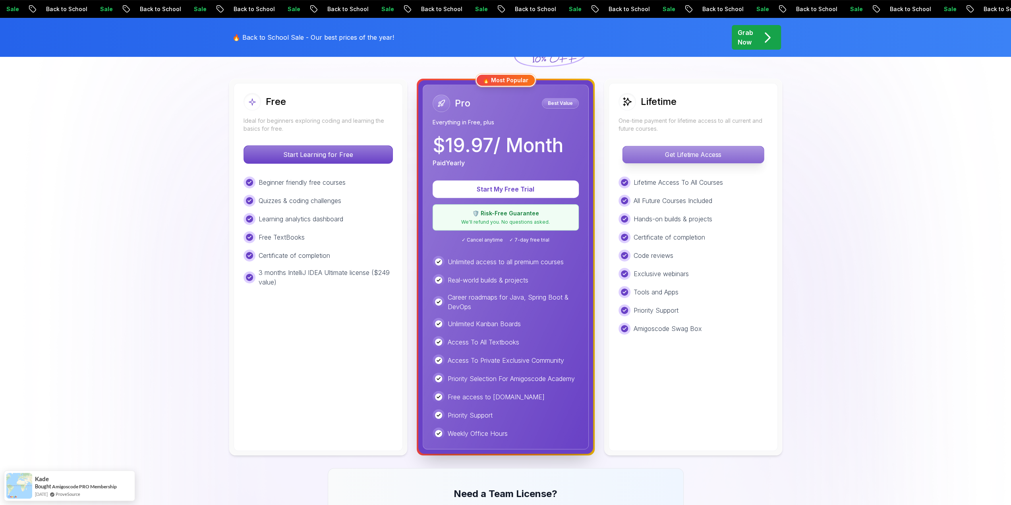
click at [704, 151] on p "Get Lifetime Access" at bounding box center [693, 154] width 141 height 17
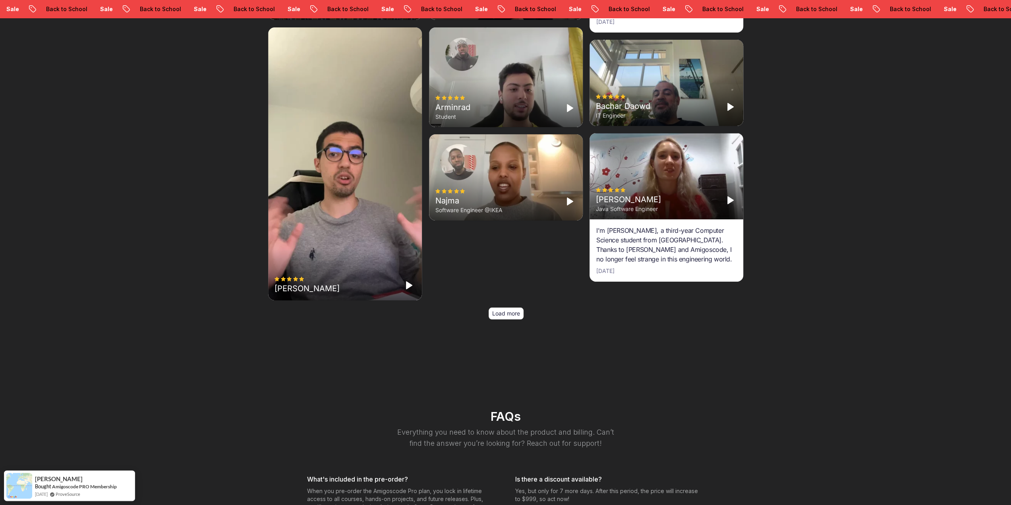
scroll to position [3136, 0]
